Goal: Task Accomplishment & Management: Manage account settings

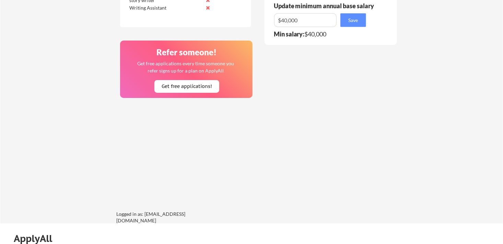
scroll to position [471, 0]
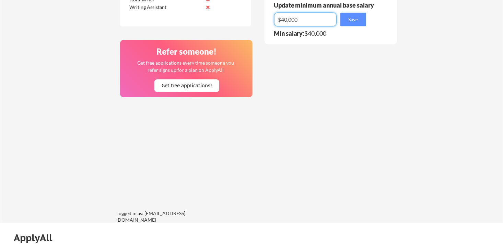
click at [299, 17] on input "input" at bounding box center [305, 20] width 63 height 14
type input "$4"
type input "$30,000"
click at [354, 23] on button "Save" at bounding box center [354, 20] width 26 height 14
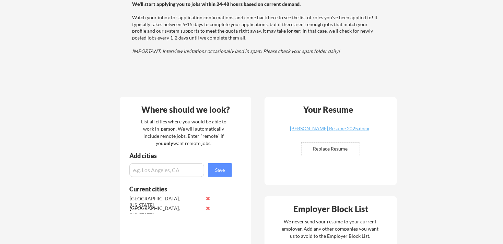
scroll to position [0, 0]
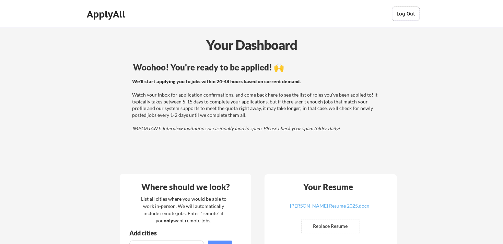
click at [401, 16] on button "Log Out" at bounding box center [406, 14] width 27 height 14
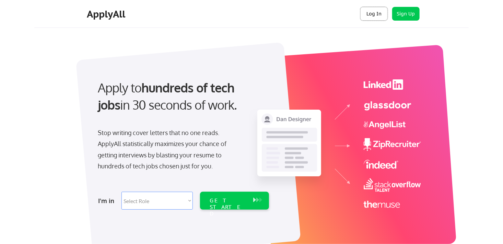
click at [366, 15] on button "Log In" at bounding box center [374, 14] width 27 height 14
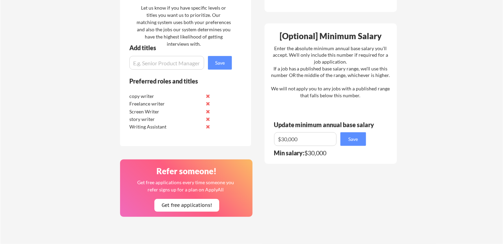
scroll to position [337, 0]
